Goal: Find specific page/section: Find specific page/section

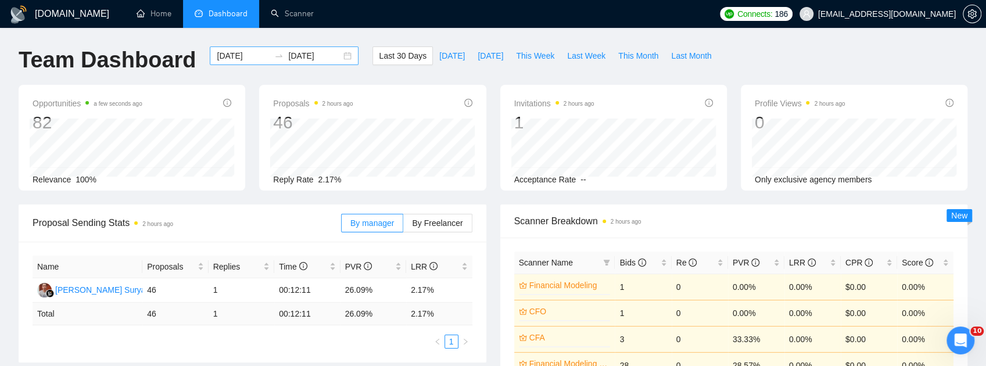
click at [340, 55] on div "2025-08-11 2025-09-10" at bounding box center [284, 55] width 149 height 19
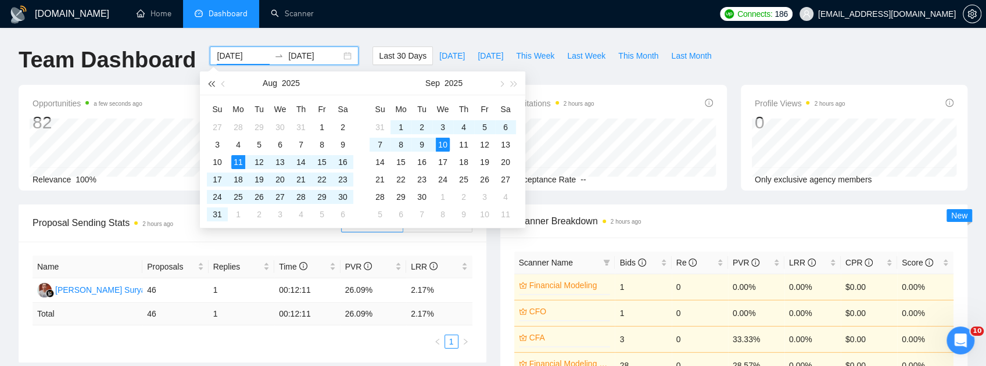
click at [211, 85] on span "button" at bounding box center [211, 84] width 6 height 6
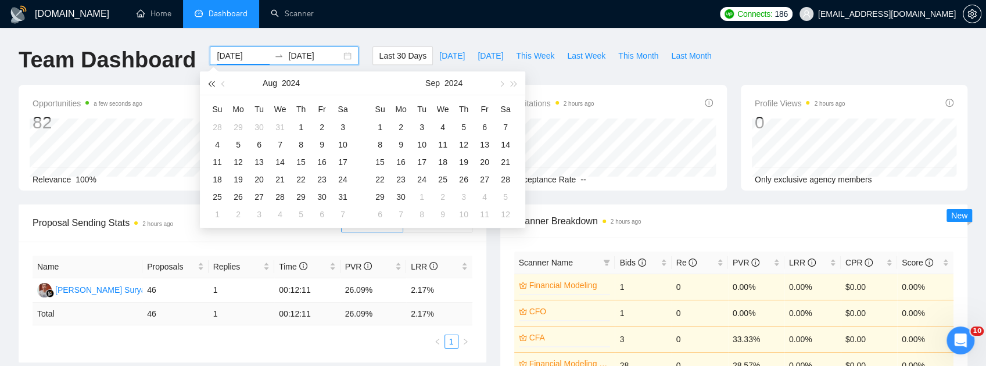
click at [211, 85] on span "button" at bounding box center [211, 84] width 6 height 6
click at [511, 85] on span "button" at bounding box center [514, 84] width 6 height 6
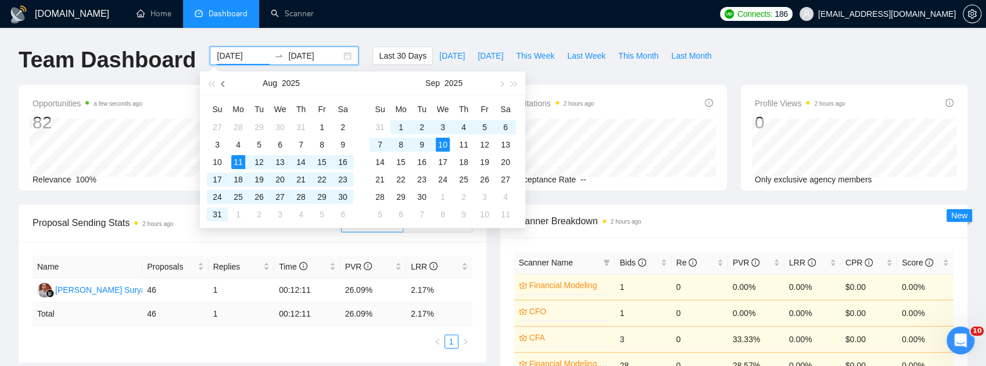
click at [224, 85] on span "button" at bounding box center [224, 84] width 6 height 6
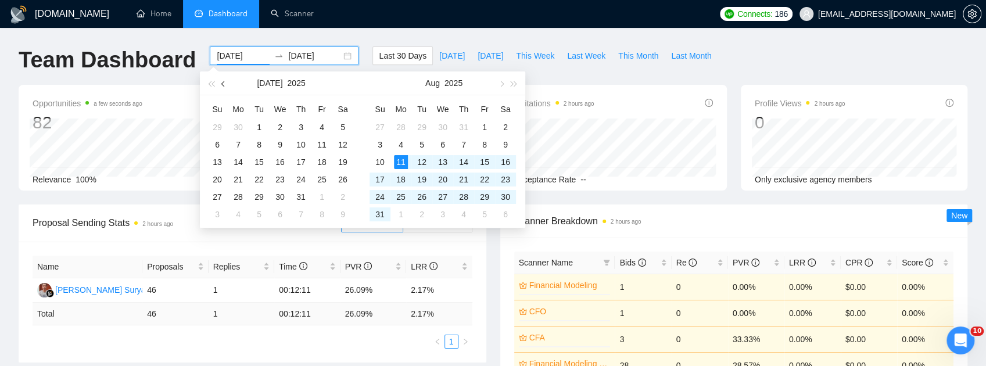
click at [224, 85] on span "button" at bounding box center [224, 84] width 6 height 6
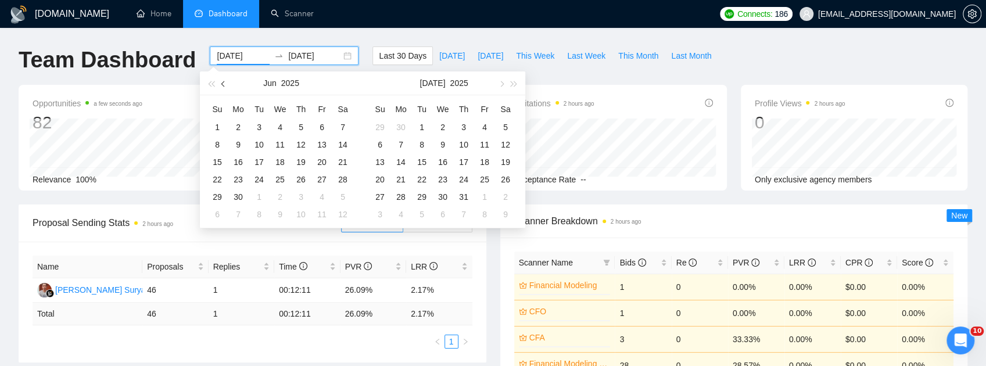
click at [224, 85] on span "button" at bounding box center [224, 84] width 6 height 6
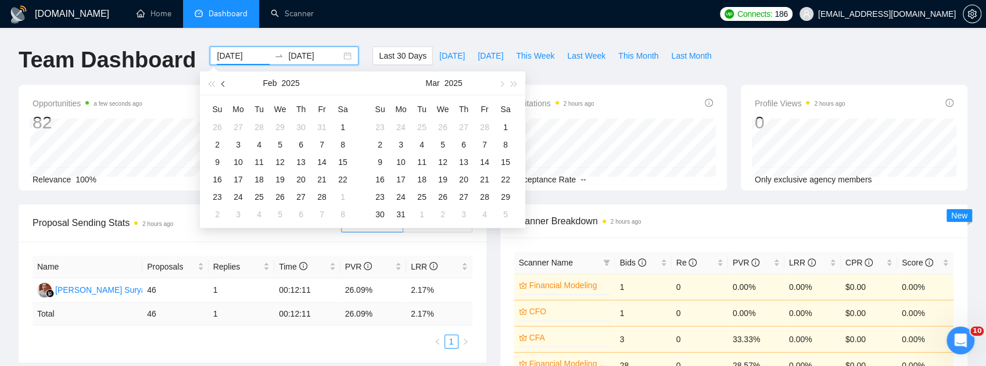
click at [224, 85] on span "button" at bounding box center [224, 84] width 6 height 6
click at [495, 87] on button "button" at bounding box center [500, 82] width 13 height 23
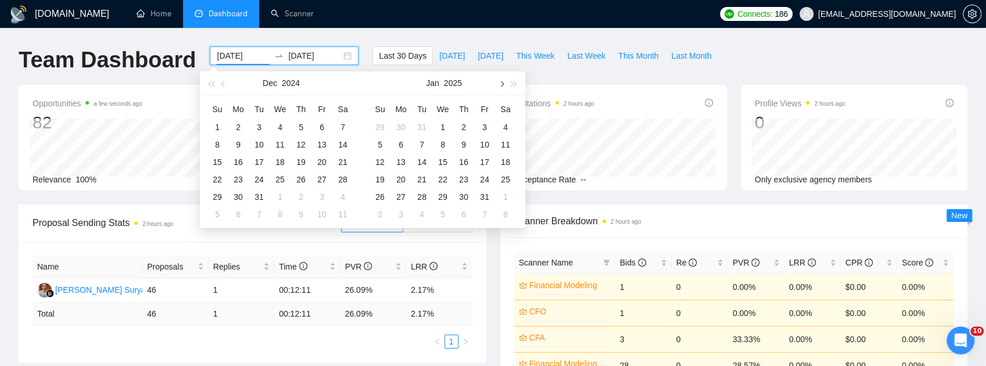
click at [495, 87] on button "button" at bounding box center [500, 82] width 13 height 23
type input "2025-01-01"
click at [282, 130] on div "1" at bounding box center [280, 127] width 14 height 14
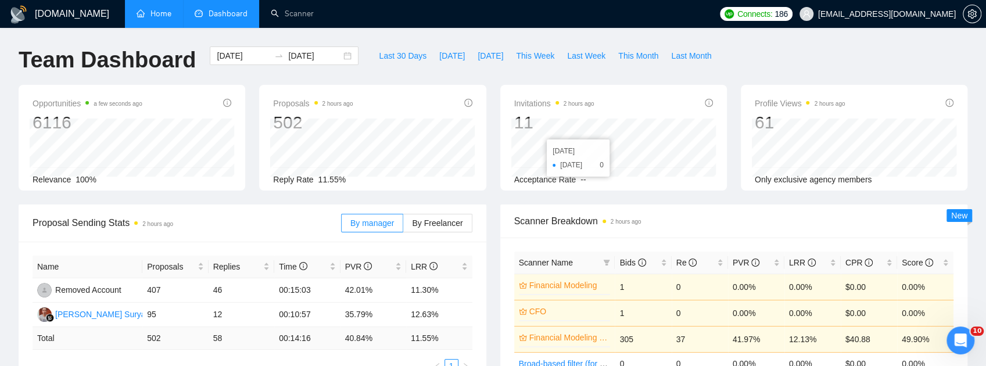
click at [156, 9] on link "Home" at bounding box center [154, 14] width 35 height 10
